Goal: Transaction & Acquisition: Purchase product/service

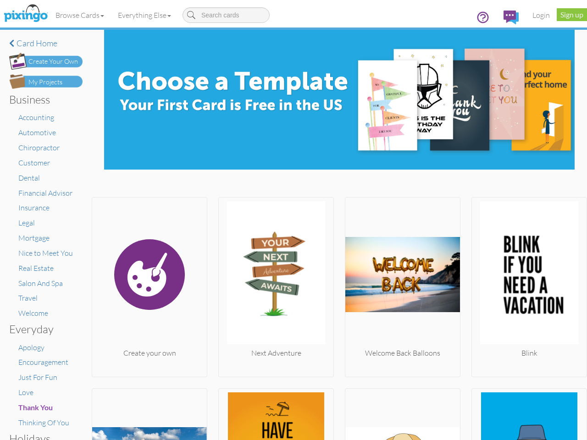
click at [293, 220] on img at bounding box center [276, 274] width 115 height 147
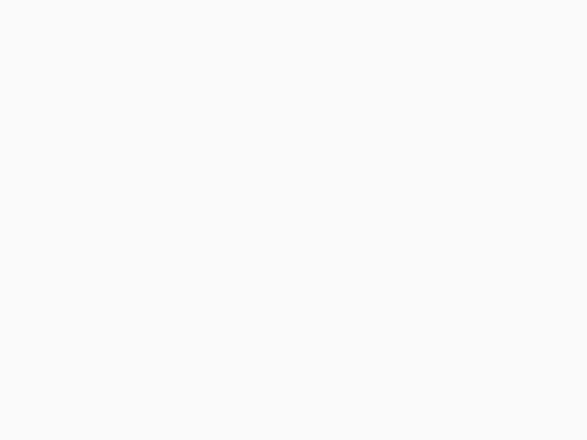
click at [80, 15] on body at bounding box center [293, 220] width 587 height 440
click at [146, 15] on body at bounding box center [293, 220] width 587 height 440
click at [149, 285] on body at bounding box center [293, 220] width 587 height 440
click at [273, 285] on body at bounding box center [293, 220] width 587 height 440
click at [398, 285] on body at bounding box center [293, 220] width 587 height 440
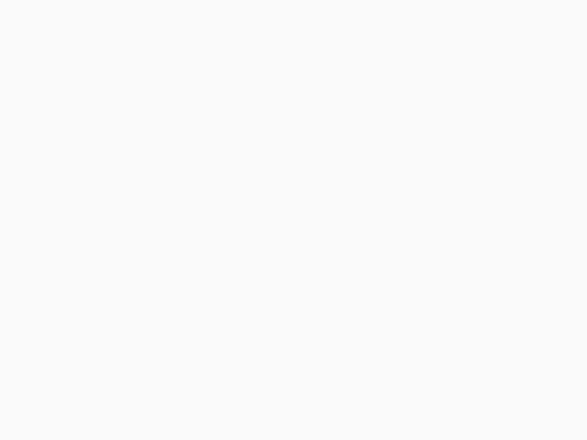
click at [522, 285] on body at bounding box center [293, 220] width 587 height 440
click at [149, 413] on body at bounding box center [293, 220] width 587 height 440
click at [273, 413] on body at bounding box center [293, 220] width 587 height 440
click at [398, 413] on body at bounding box center [293, 220] width 587 height 440
